Goal: Transaction & Acquisition: Purchase product/service

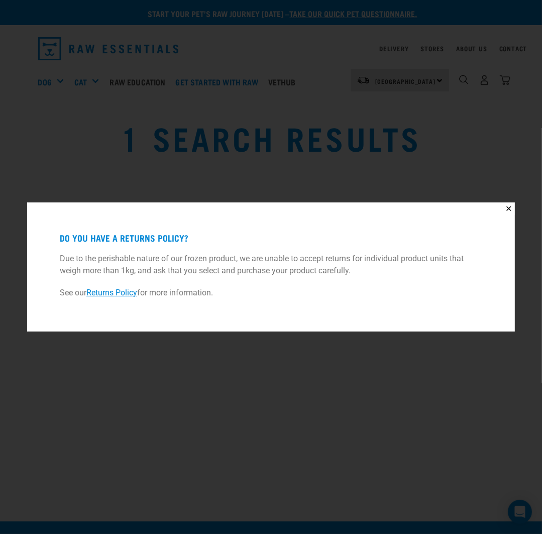
click at [74, 152] on div "✕ Do you have a returns policy? Due to the perishable nature of our frozen prod…" at bounding box center [271, 267] width 542 height 534
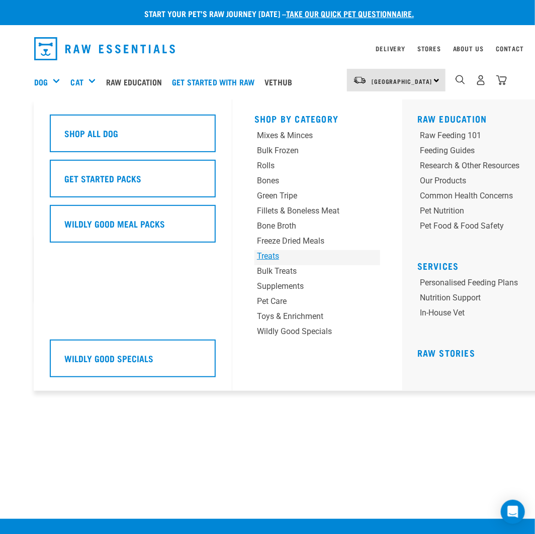
click at [261, 257] on div "Treats" at bounding box center [306, 256] width 99 height 12
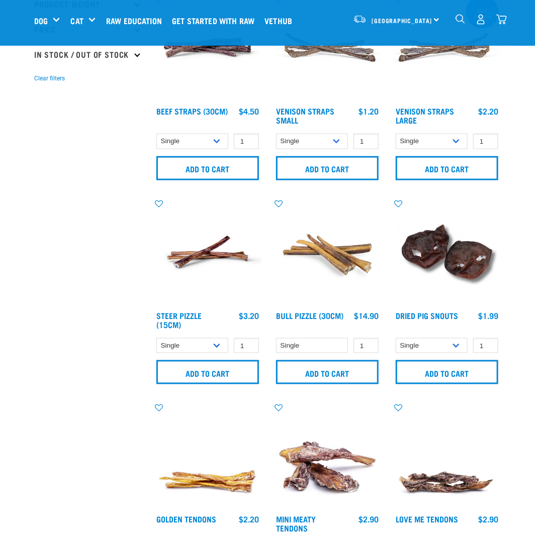
scroll to position [301, 0]
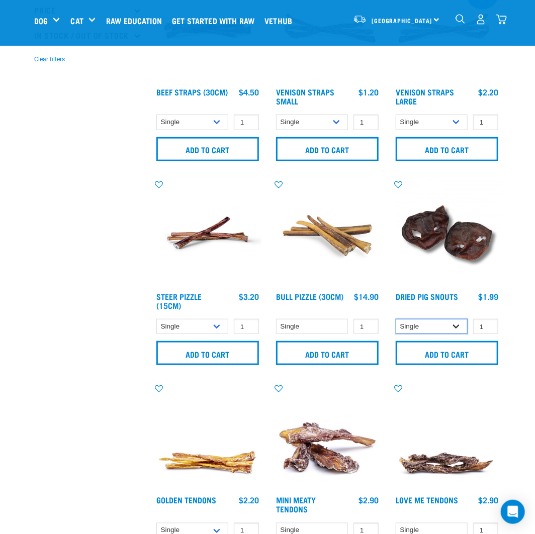
click at [440, 320] on select "Single 10 per pack 25 per pack" at bounding box center [431, 327] width 72 height 16
select select "443097"
click at [395, 319] on select "Single 10 per pack 25 per pack" at bounding box center [431, 327] width 72 height 16
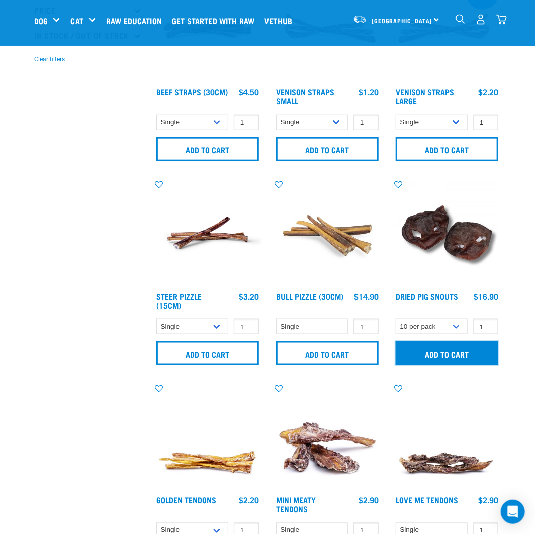
click at [437, 356] on input "Add to cart" at bounding box center [446, 353] width 102 height 24
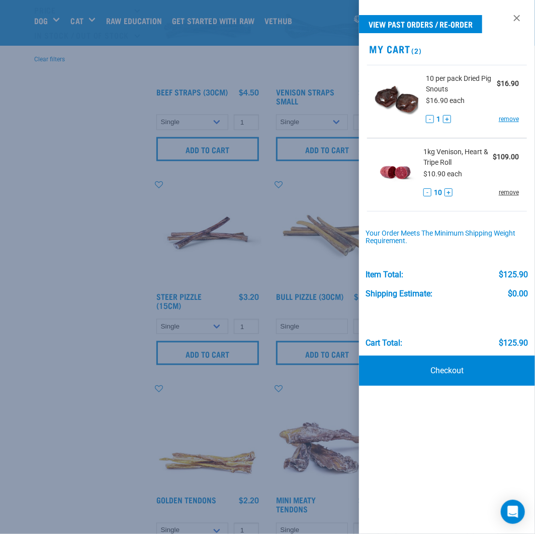
click at [510, 192] on link "remove" at bounding box center [508, 192] width 20 height 9
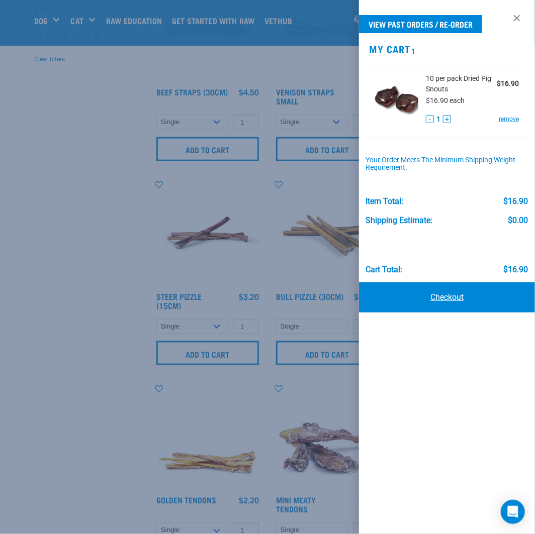
click at [443, 301] on link "Checkout" at bounding box center [447, 297] width 176 height 30
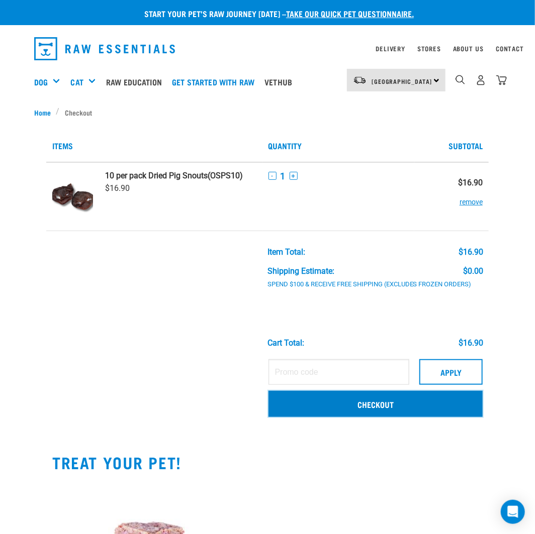
click at [402, 404] on link "Checkout" at bounding box center [375, 404] width 214 height 26
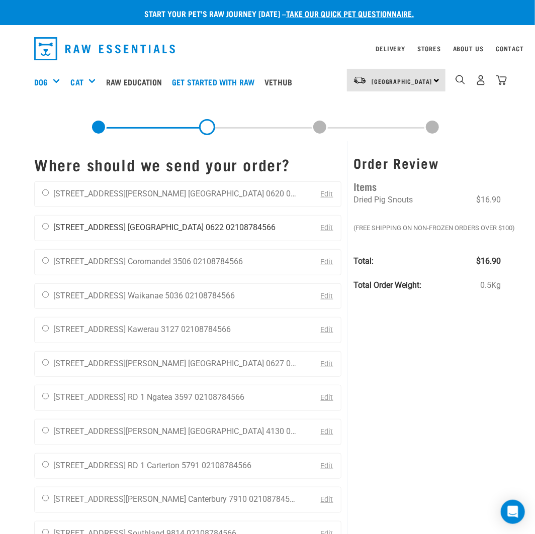
drag, startPoint x: 44, startPoint y: 224, endPoint x: 62, endPoint y: 230, distance: 19.1
click at [45, 224] on input "radio" at bounding box center [45, 226] width 7 height 7
radio input "true"
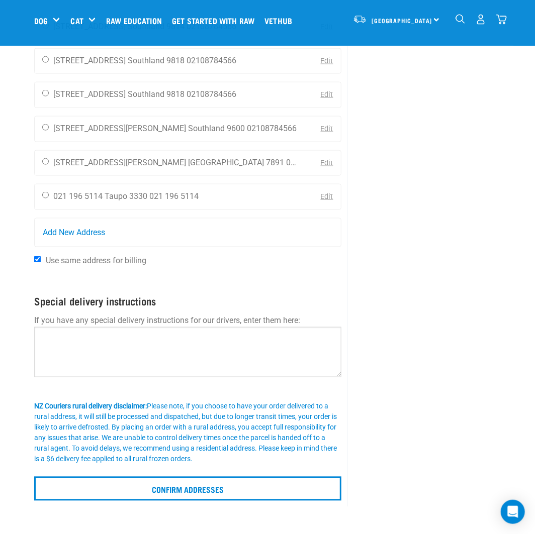
scroll to position [452, 0]
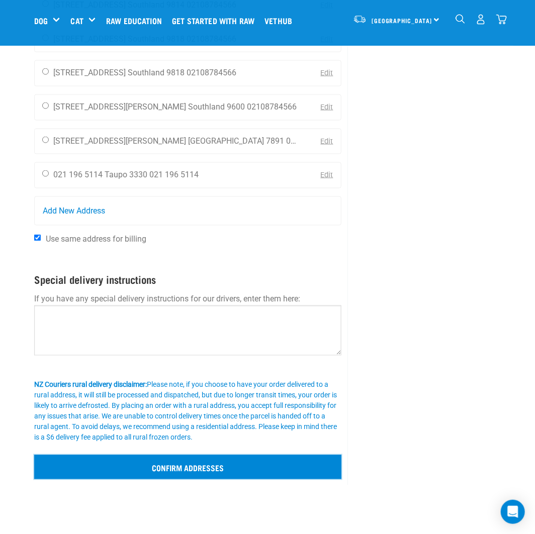
click at [202, 461] on input "Confirm addresses" at bounding box center [187, 467] width 307 height 24
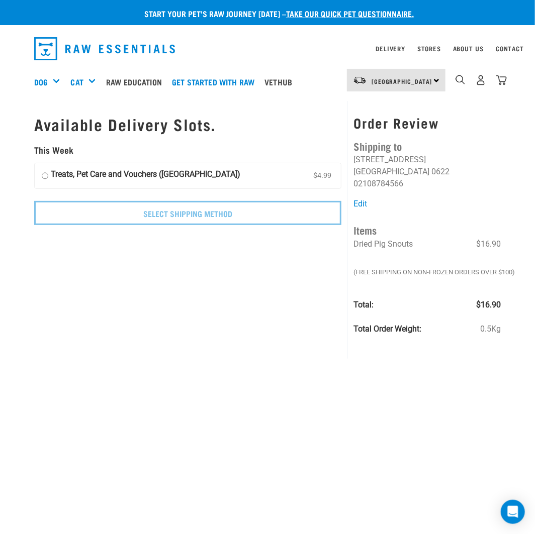
click at [43, 174] on input "Treats, Pet Care and Vouchers ([GEOGRAPHIC_DATA]) $4.99" at bounding box center [45, 175] width 7 height 15
radio input "true"
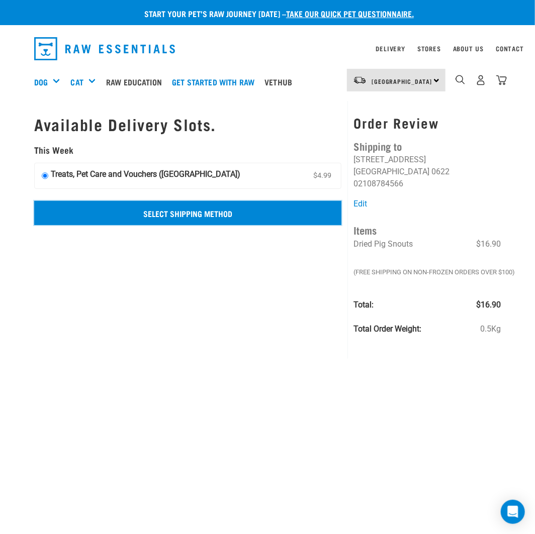
click at [99, 210] on input "Select Shipping Method" at bounding box center [187, 213] width 307 height 24
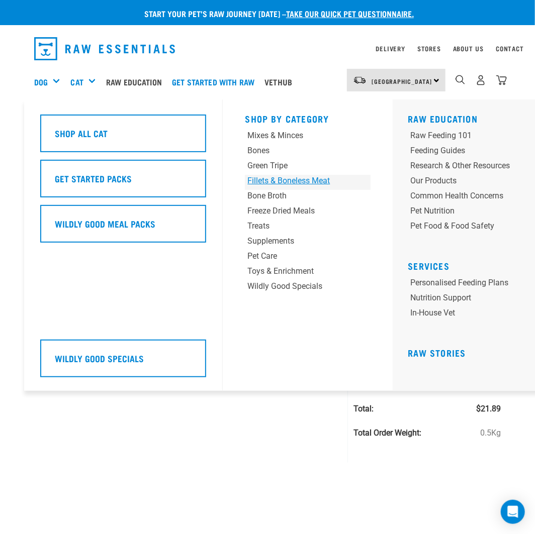
click at [272, 184] on div "Fillets & Boneless Meat" at bounding box center [296, 181] width 99 height 12
